Goal: Task Accomplishment & Management: Use online tool/utility

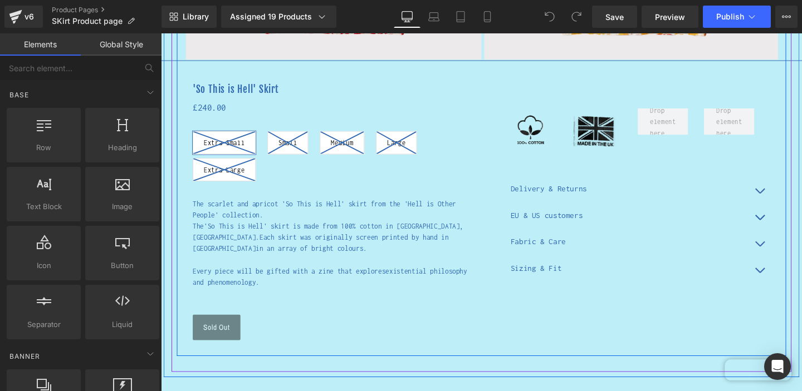
scroll to position [419, 0]
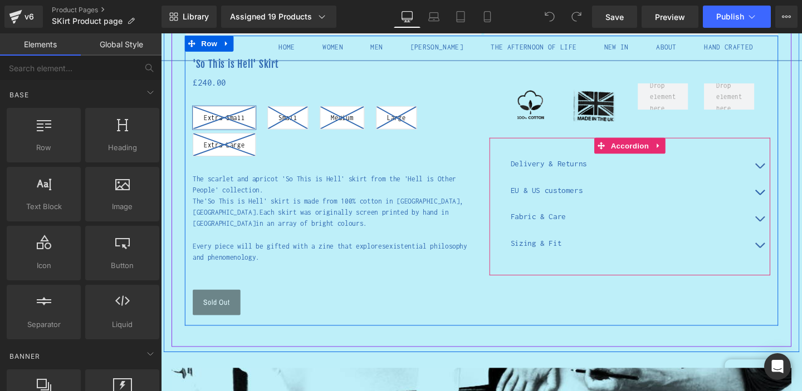
click at [796, 229] on button "button" at bounding box center [790, 229] width 22 height 28
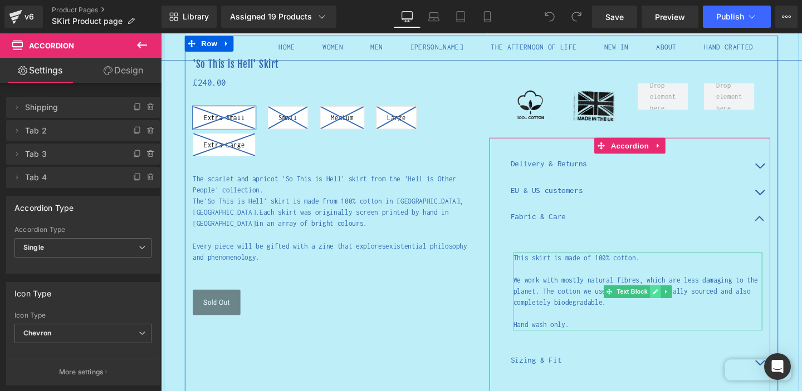
click at [683, 301] on link at bounding box center [681, 304] width 12 height 13
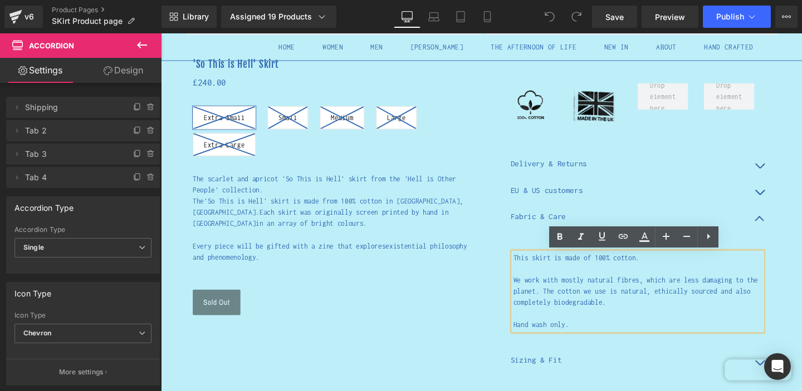
click at [641, 270] on p "This skirt is made of 100% cotton." at bounding box center [662, 270] width 262 height 12
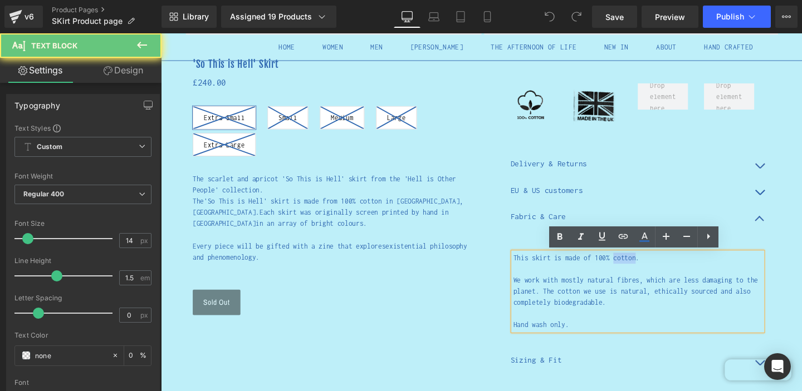
click at [641, 270] on p "This skirt is made of 100% cotton." at bounding box center [662, 270] width 262 height 12
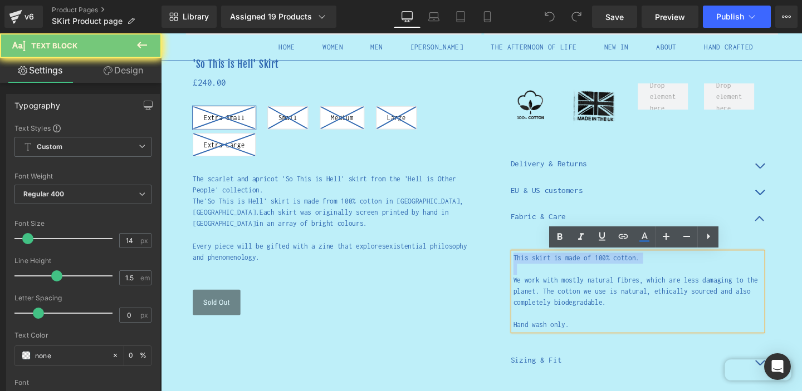
click at [641, 270] on p "This skirt is made of 100% cotton." at bounding box center [662, 270] width 262 height 12
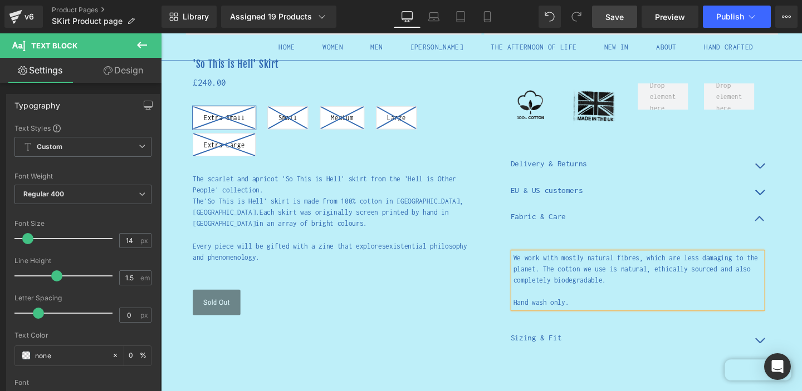
click at [624, 21] on span "Save" at bounding box center [614, 17] width 18 height 12
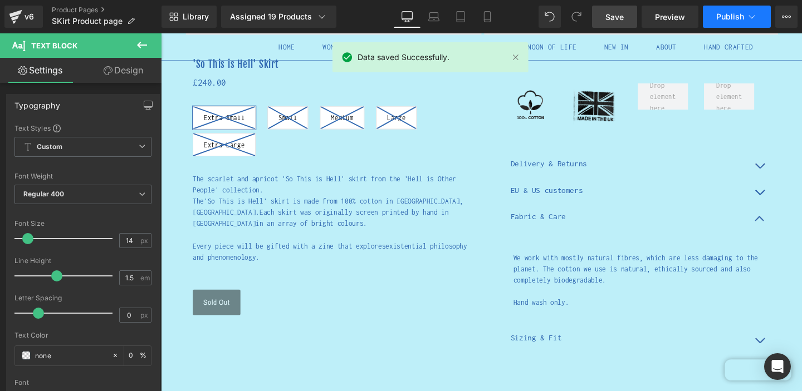
click at [753, 17] on icon at bounding box center [752, 16] width 6 height 3
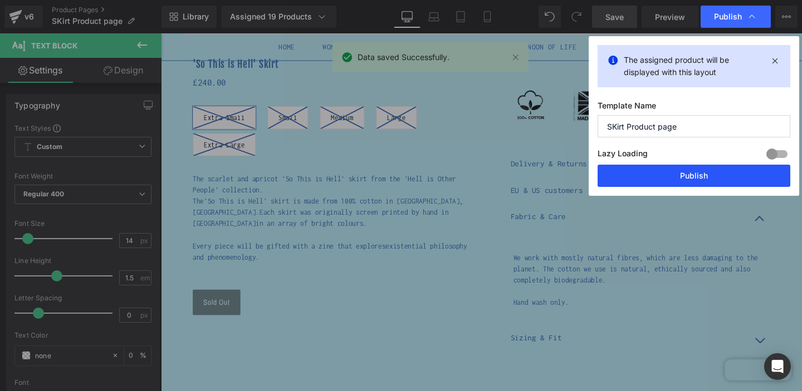
click at [695, 182] on button "Publish" at bounding box center [693, 176] width 193 height 22
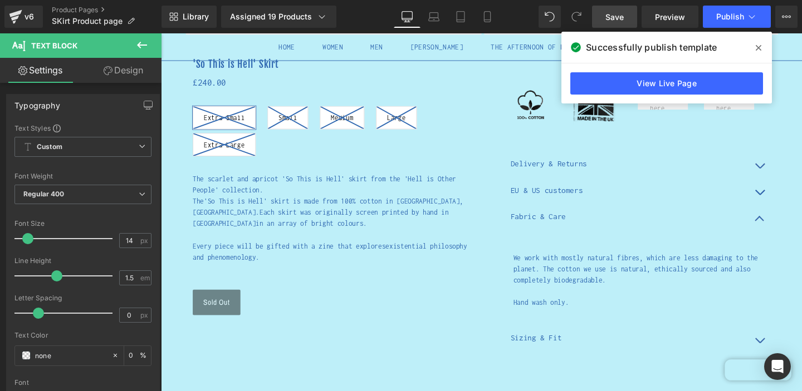
click at [757, 47] on icon at bounding box center [758, 47] width 6 height 9
